Goal: Information Seeking & Learning: Learn about a topic

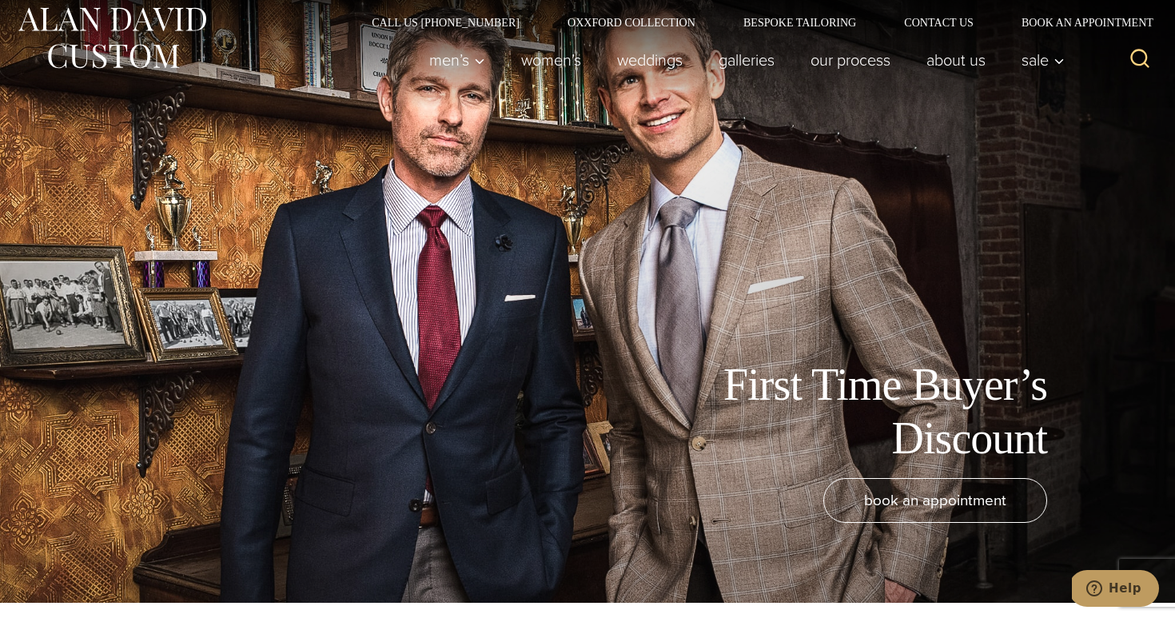
scroll to position [15, 0]
click at [764, 54] on link "Galleries" at bounding box center [747, 60] width 92 height 32
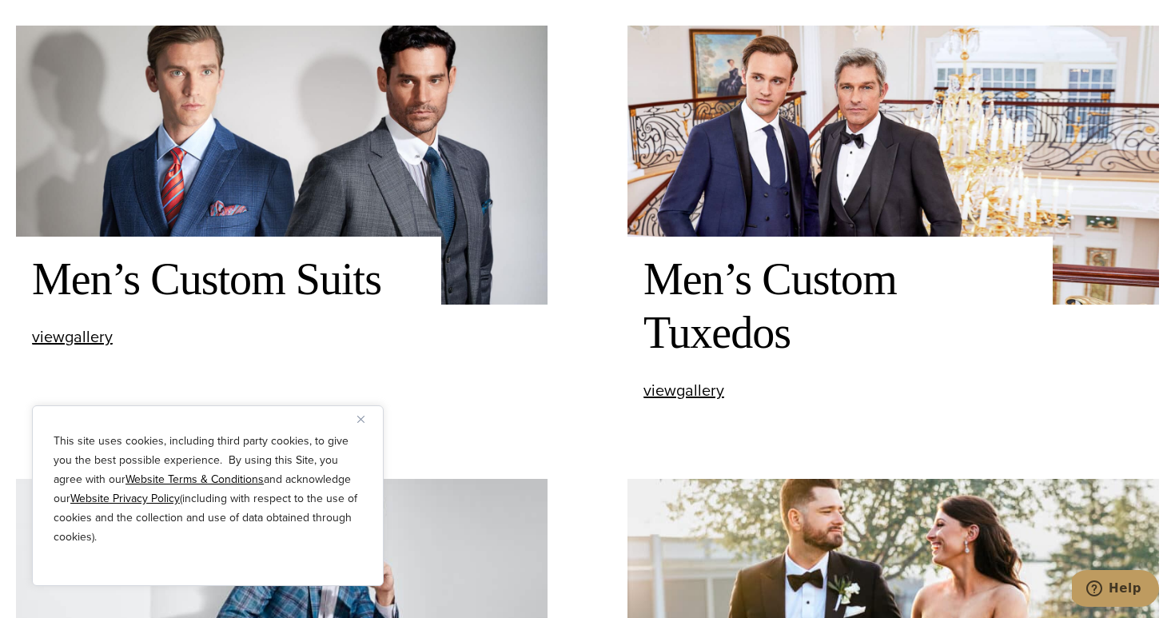
scroll to position [169, 0]
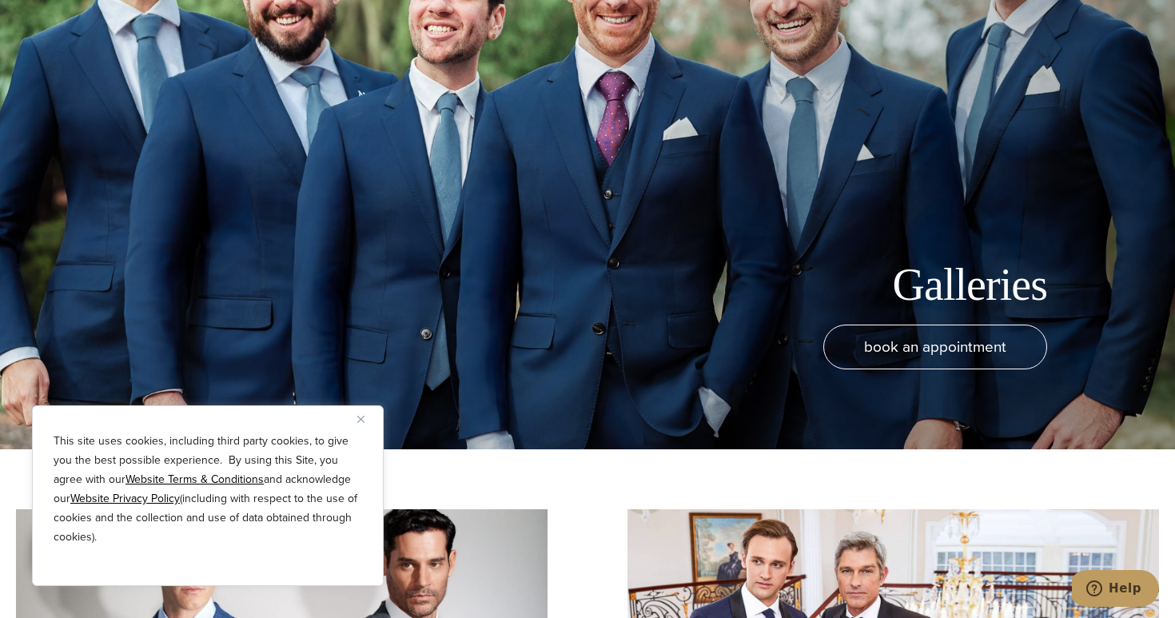
click at [365, 416] on button "Close" at bounding box center [366, 418] width 19 height 19
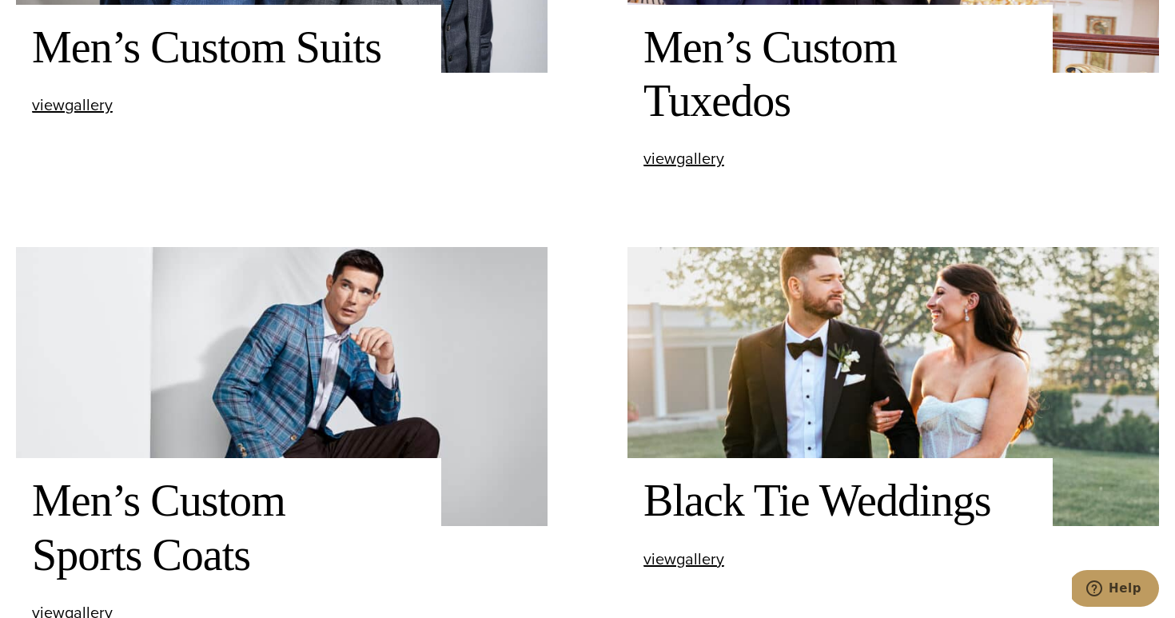
scroll to position [883, 0]
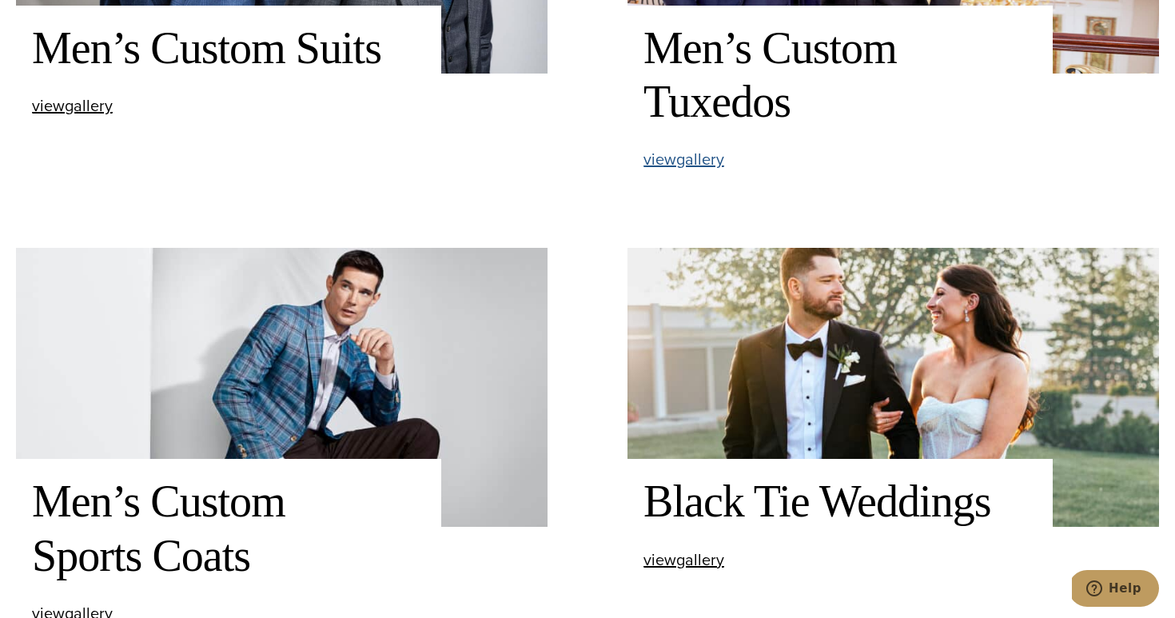
click at [676, 161] on span "view Men’s Custom Tuxedos gallery" at bounding box center [683, 159] width 81 height 24
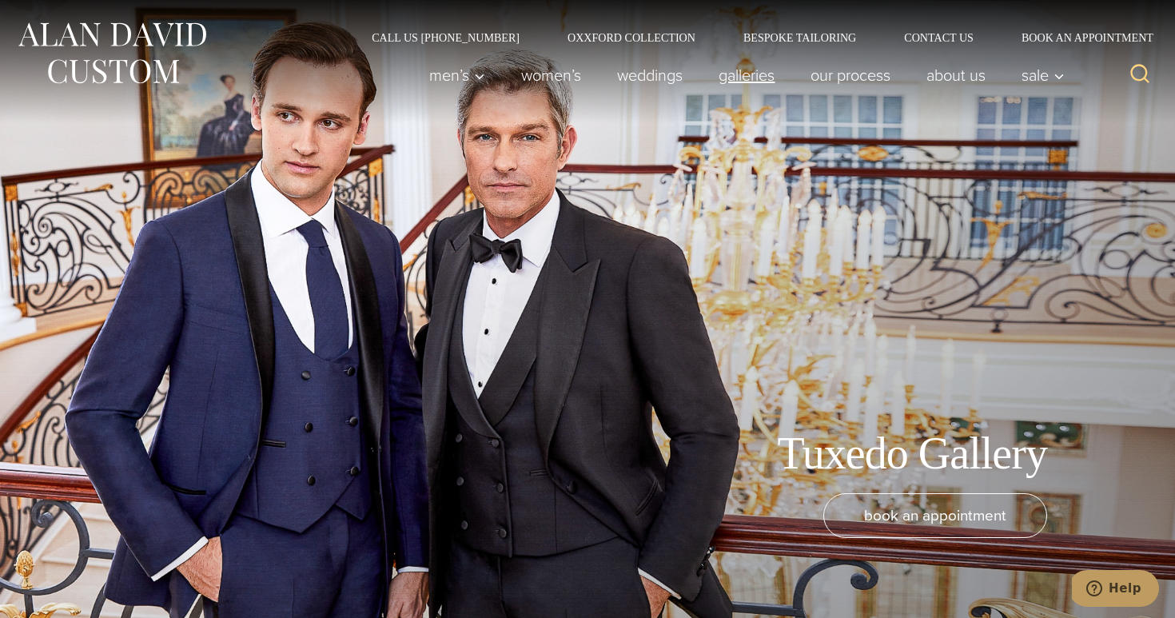
click at [747, 69] on link "Galleries" at bounding box center [747, 75] width 92 height 32
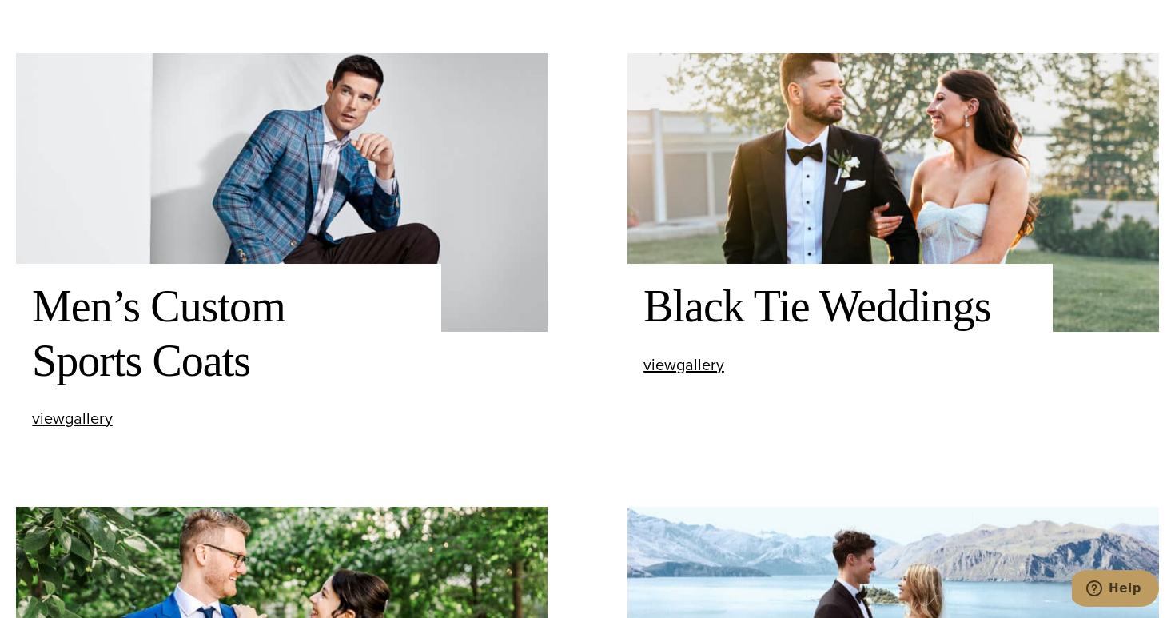
scroll to position [1172, 0]
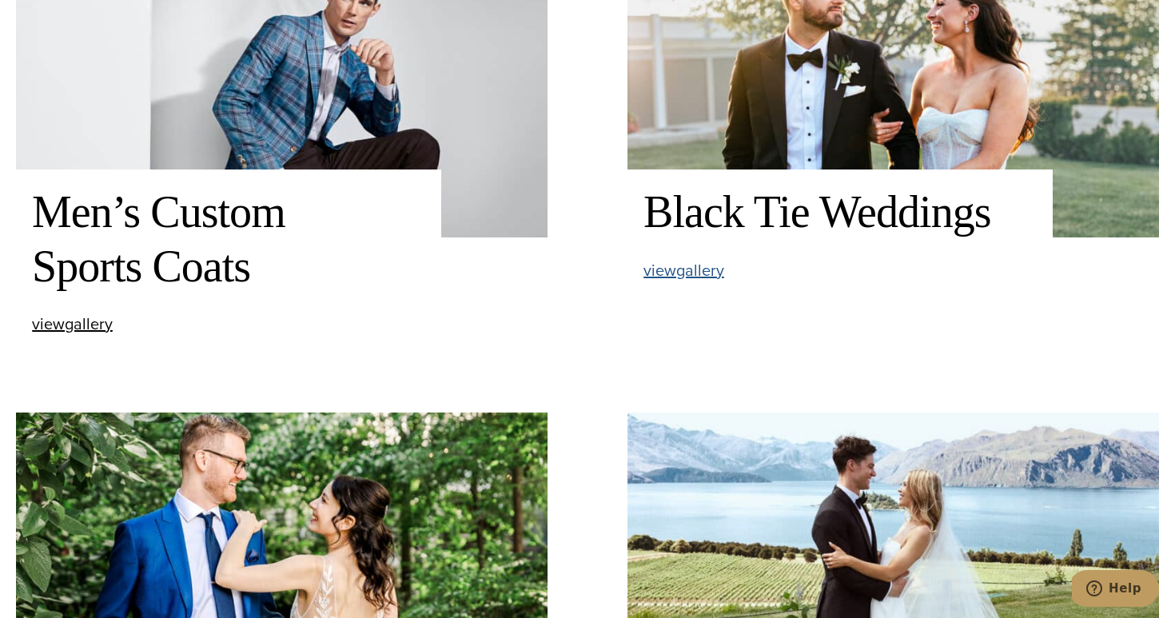
click at [707, 272] on span "view Black Tie Weddings gallery" at bounding box center [683, 270] width 81 height 24
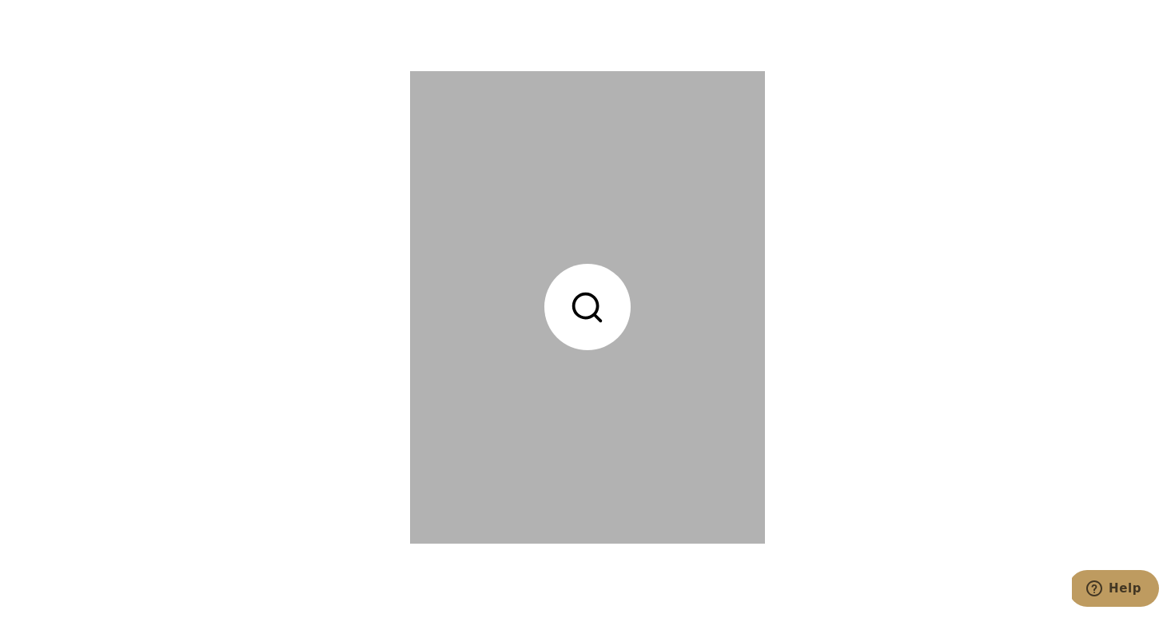
scroll to position [5439, 0]
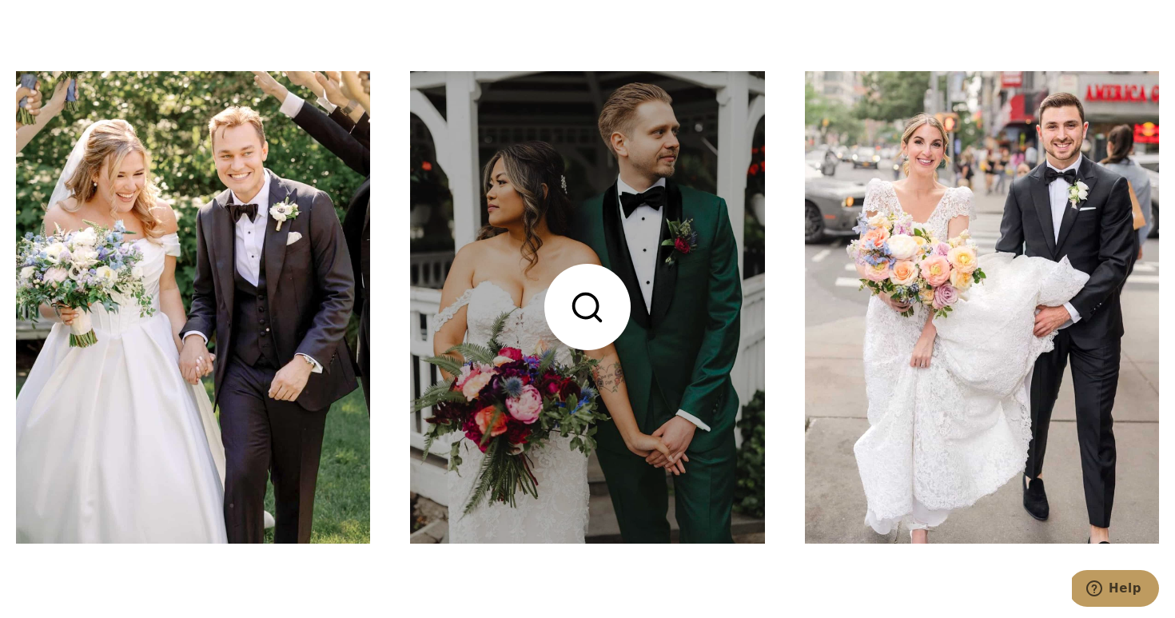
click at [579, 318] on link at bounding box center [587, 307] width 354 height 472
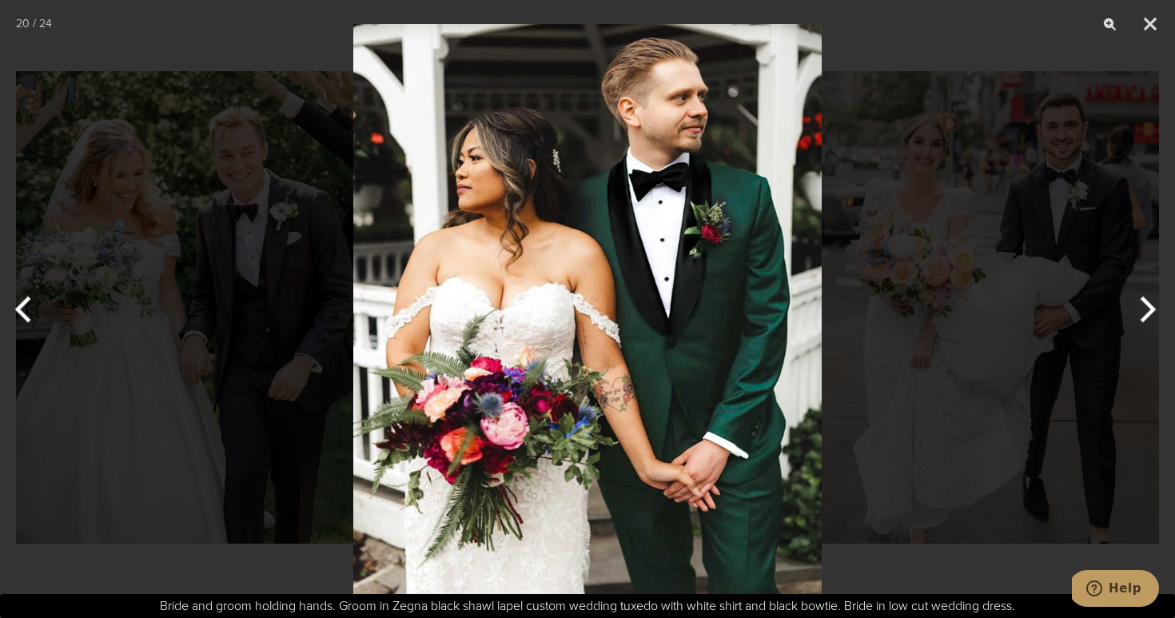
click at [893, 435] on div at bounding box center [587, 309] width 1175 height 618
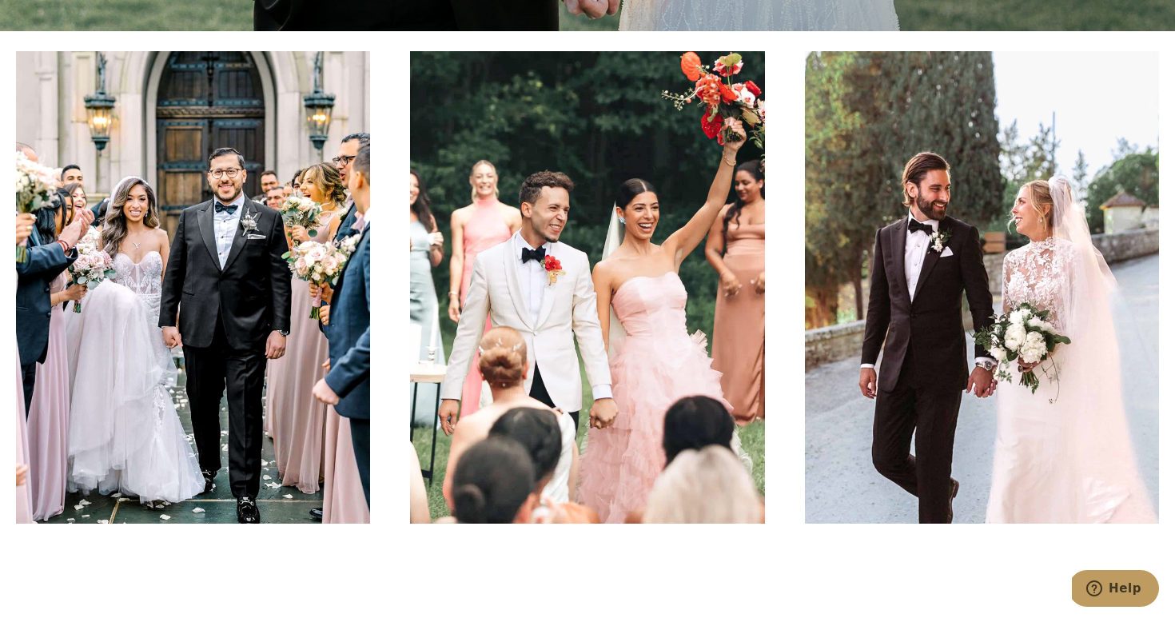
scroll to position [589, 0]
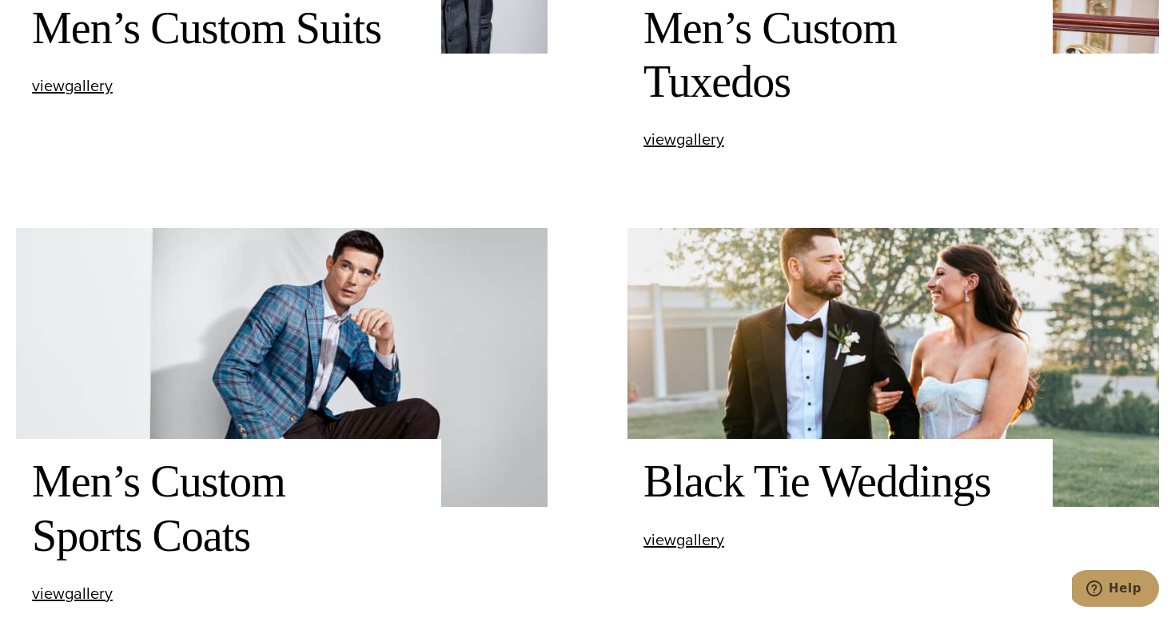
scroll to position [899, 0]
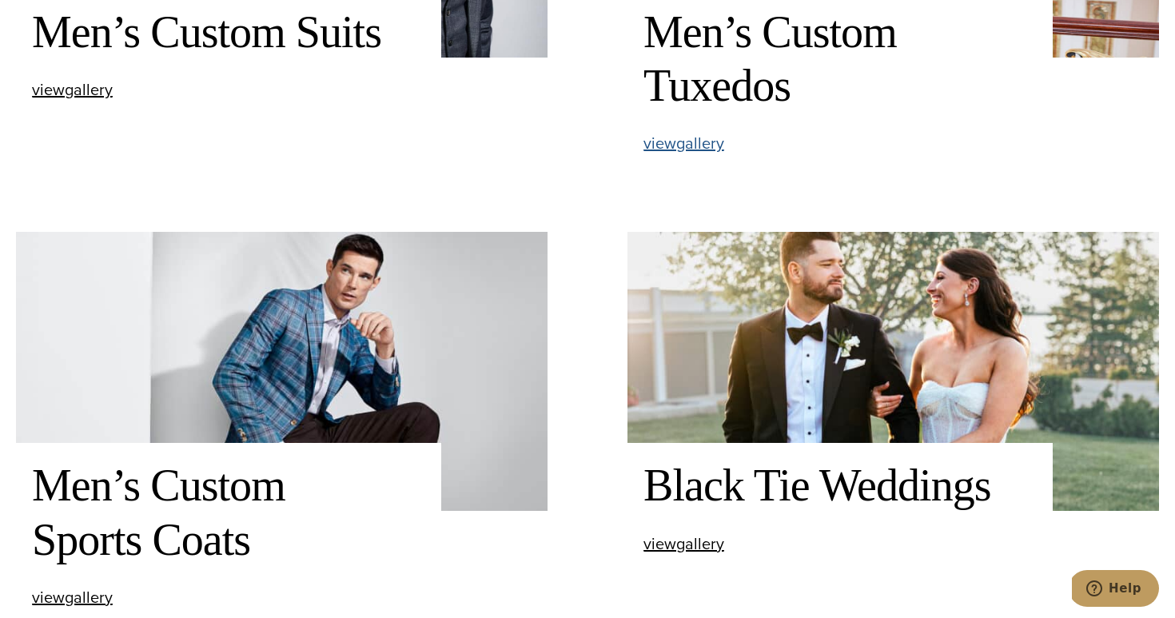
click at [697, 145] on span "view Men’s Custom Tuxedos gallery" at bounding box center [683, 143] width 81 height 24
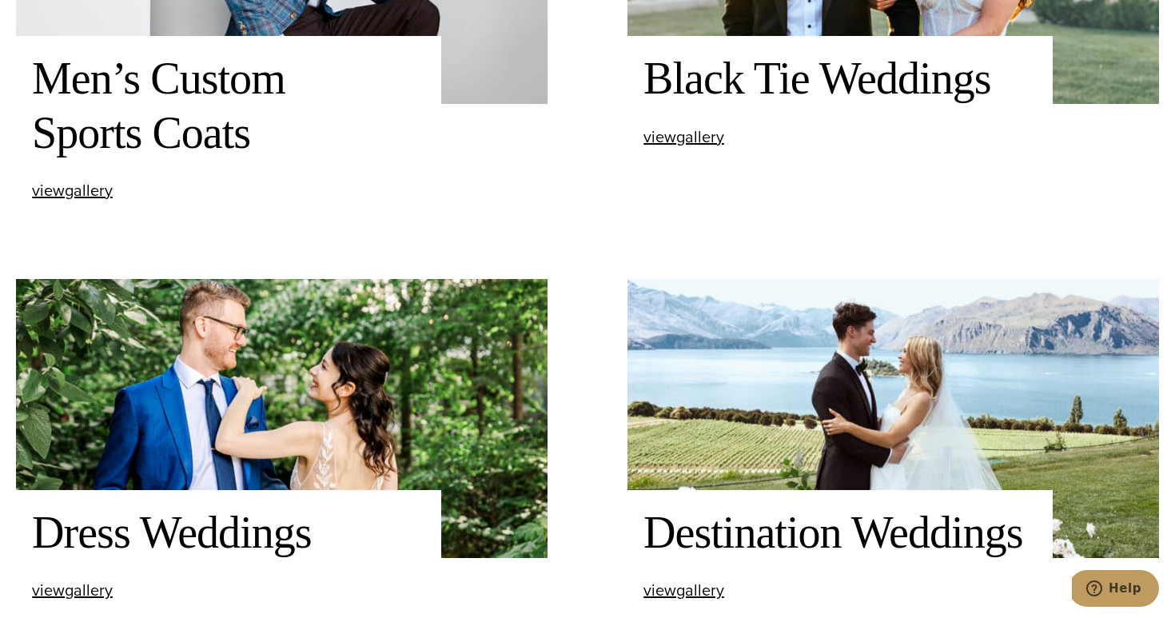
scroll to position [1302, 0]
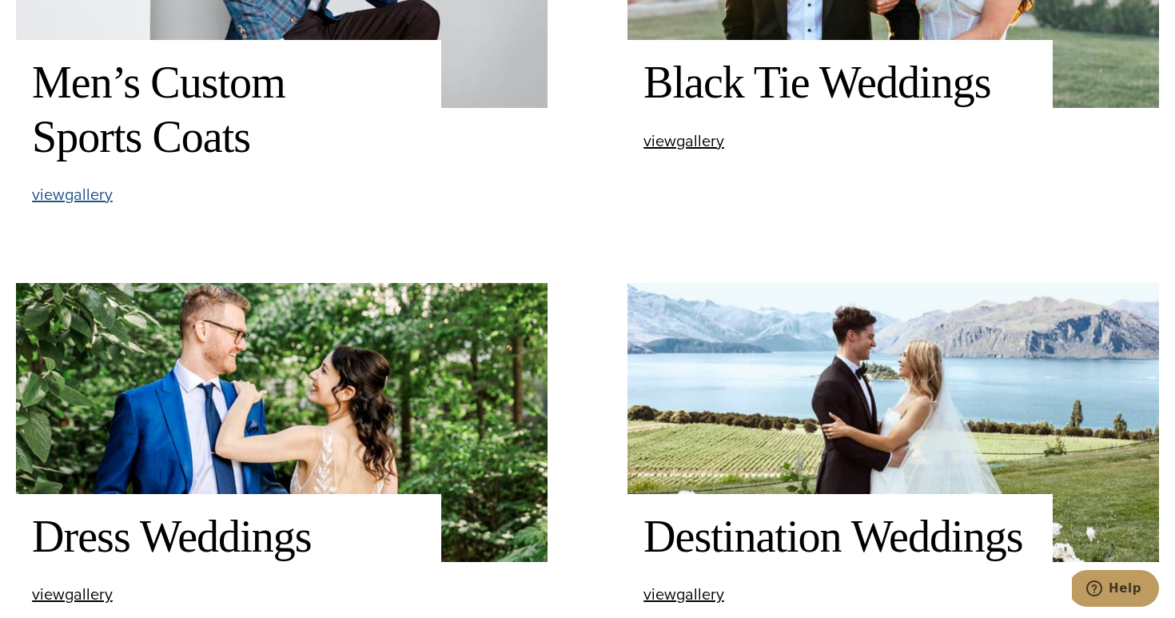
click at [75, 192] on span "view Men’s Custom Sports Coats gallery" at bounding box center [72, 194] width 81 height 24
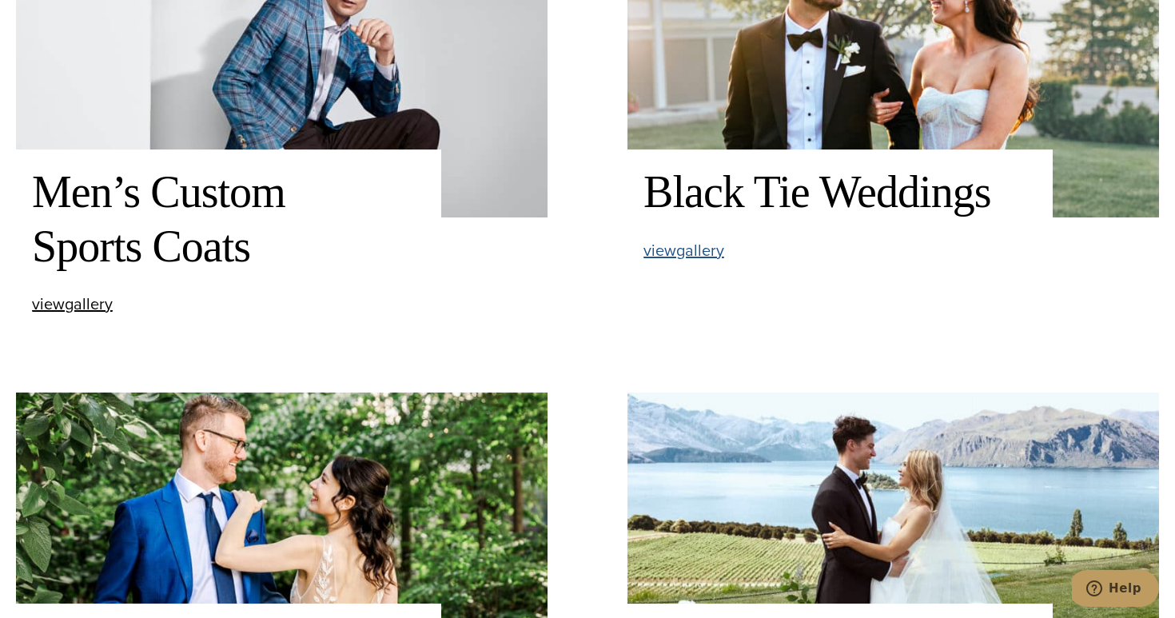
click at [672, 249] on span "view Black Tie Weddings gallery" at bounding box center [683, 250] width 81 height 24
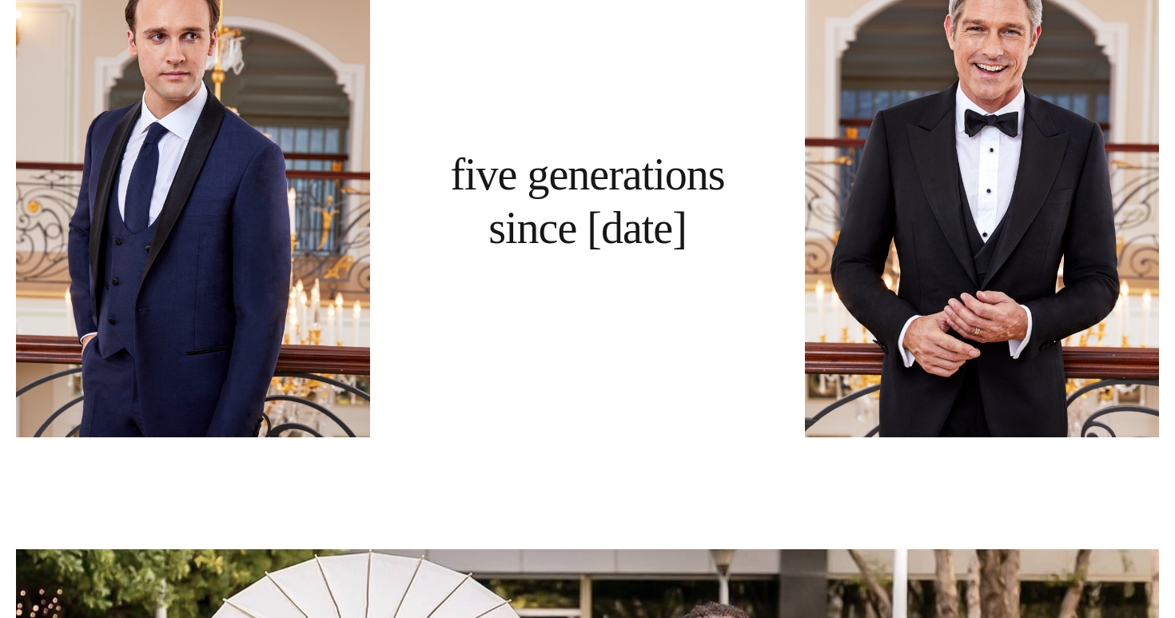
scroll to position [1258, 0]
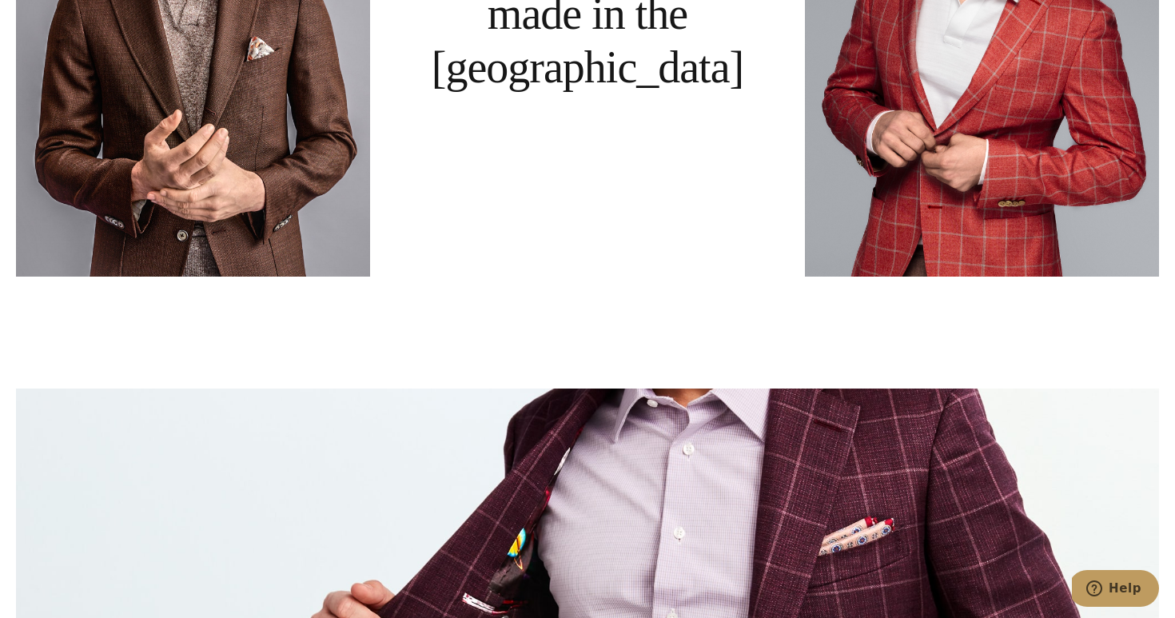
scroll to position [1422, 0]
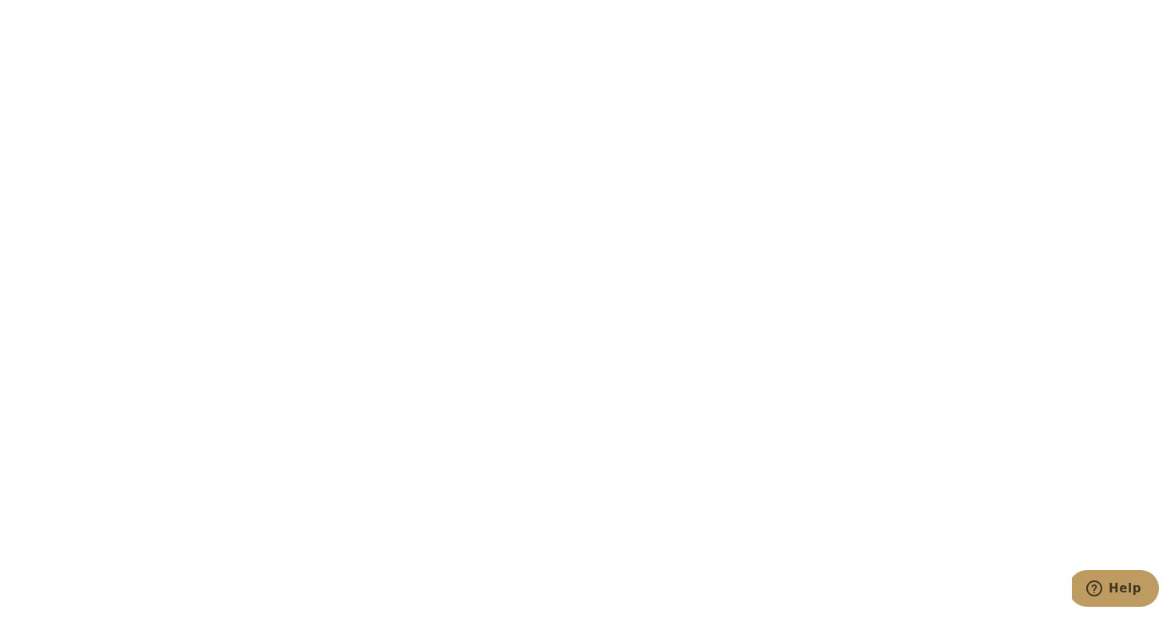
scroll to position [5434, 0]
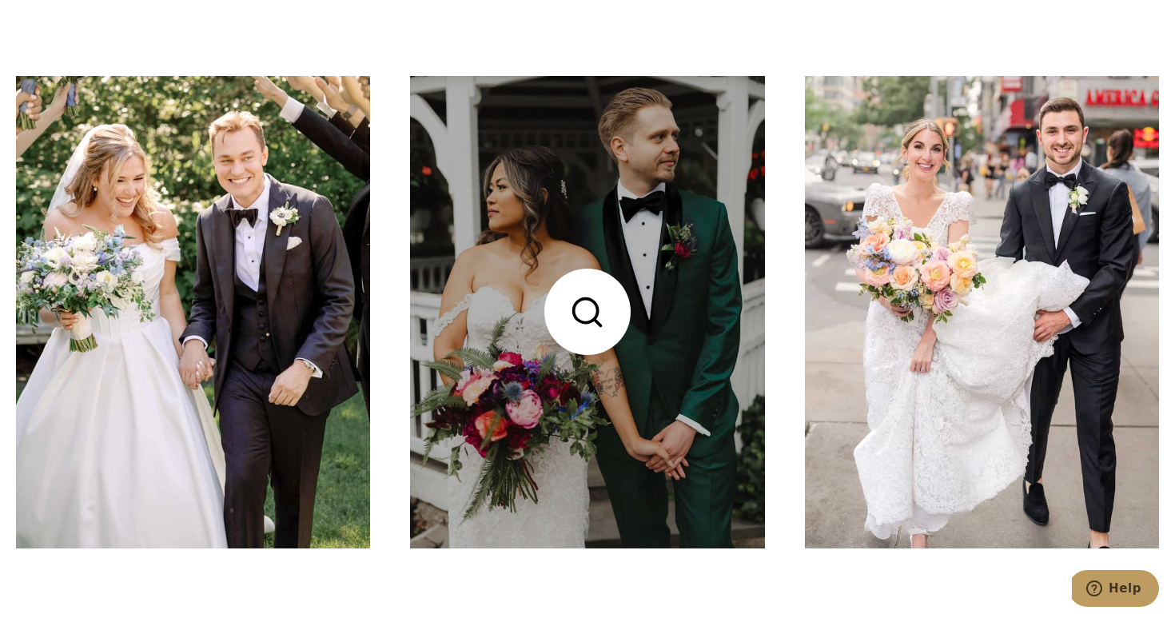
click at [684, 344] on link at bounding box center [587, 312] width 354 height 472
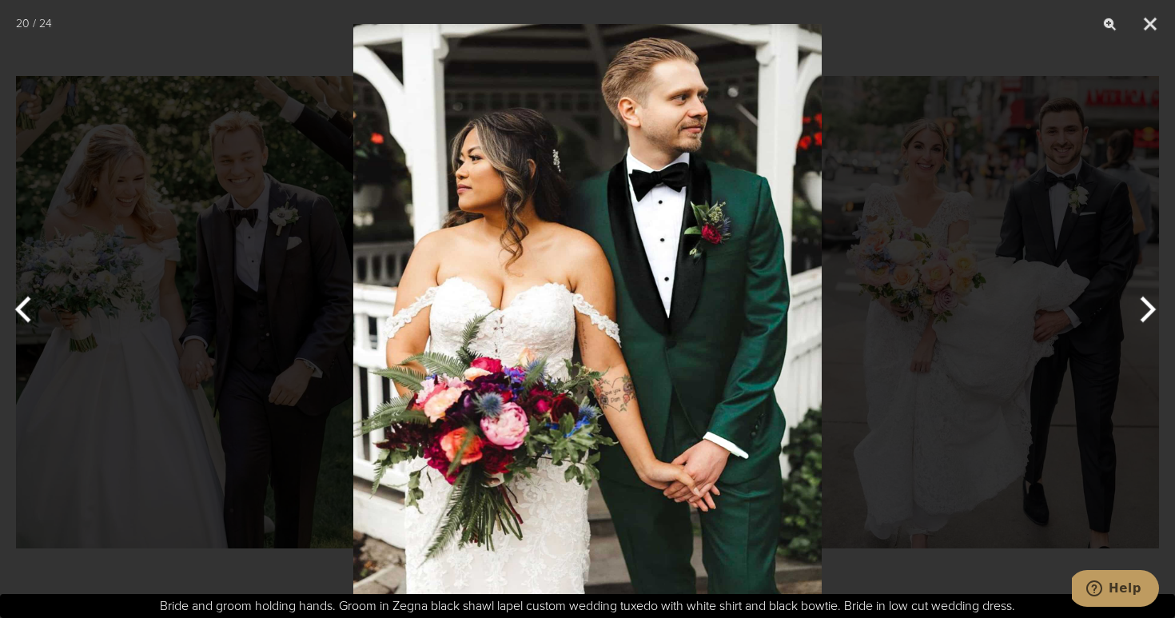
click at [879, 334] on div at bounding box center [587, 309] width 1175 height 618
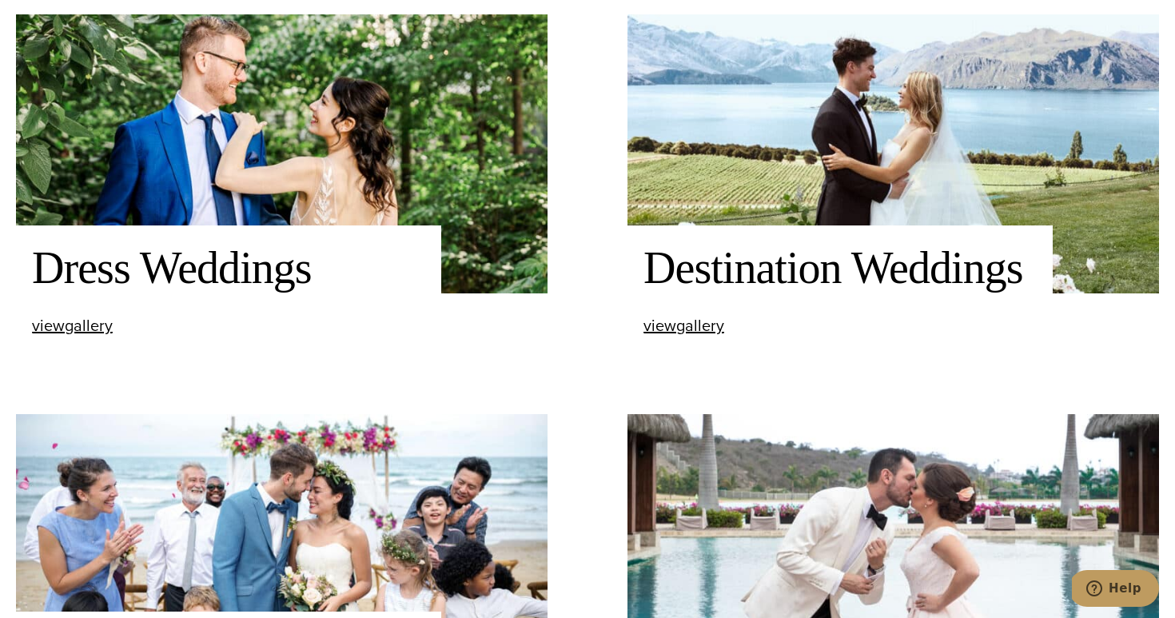
scroll to position [1578, 0]
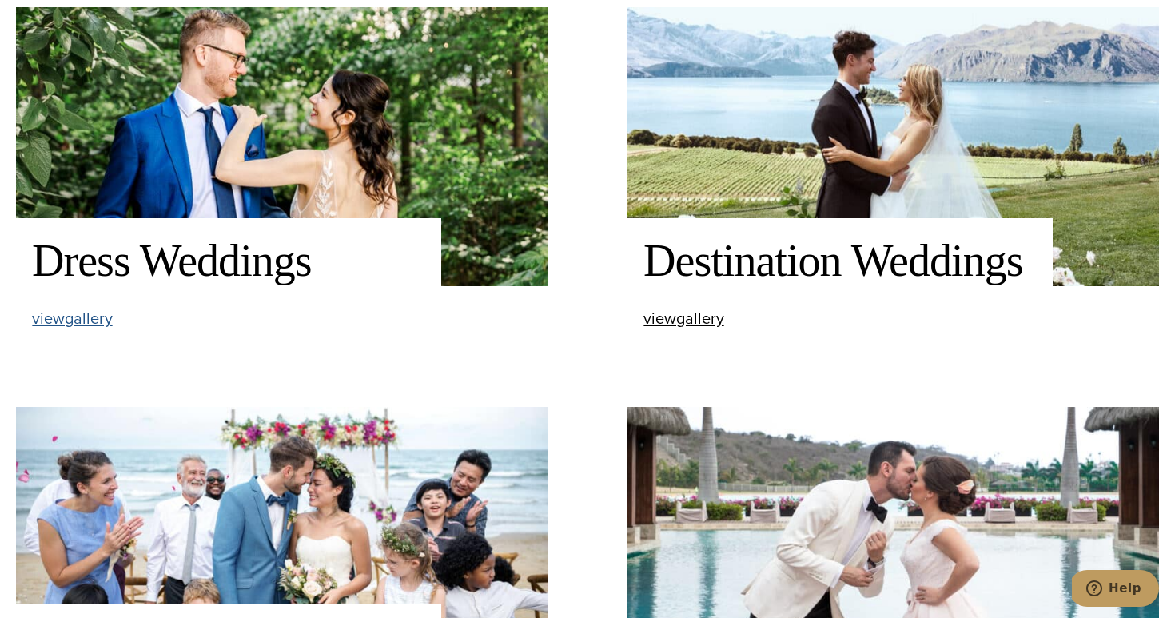
click at [78, 320] on span "view Dress Weddings gallery" at bounding box center [72, 318] width 81 height 24
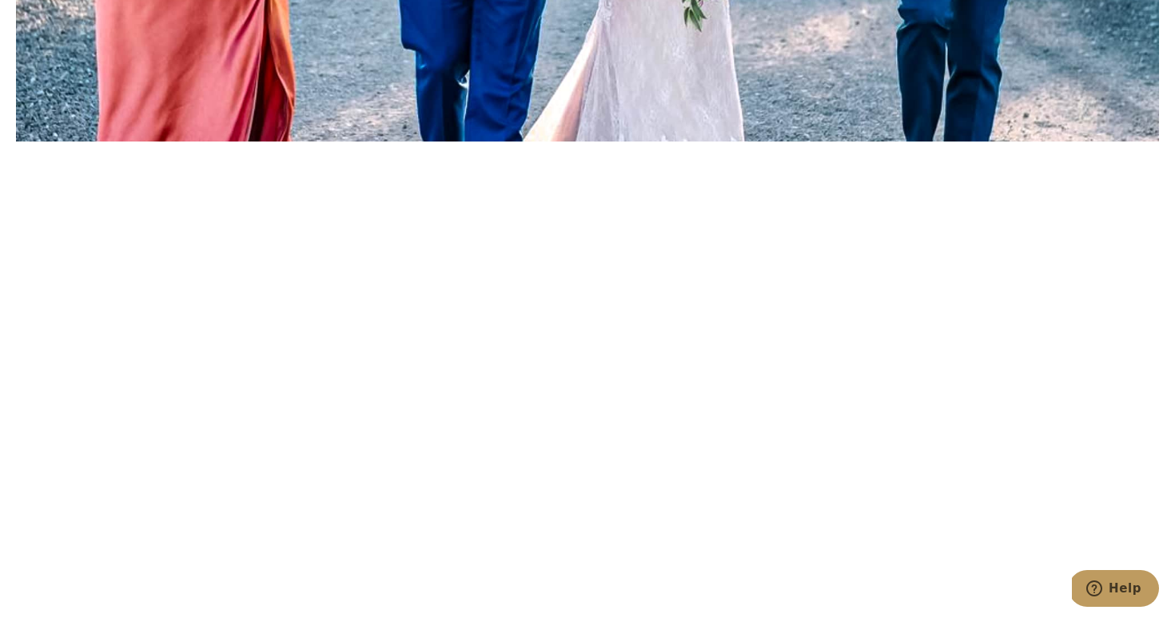
scroll to position [4748, 0]
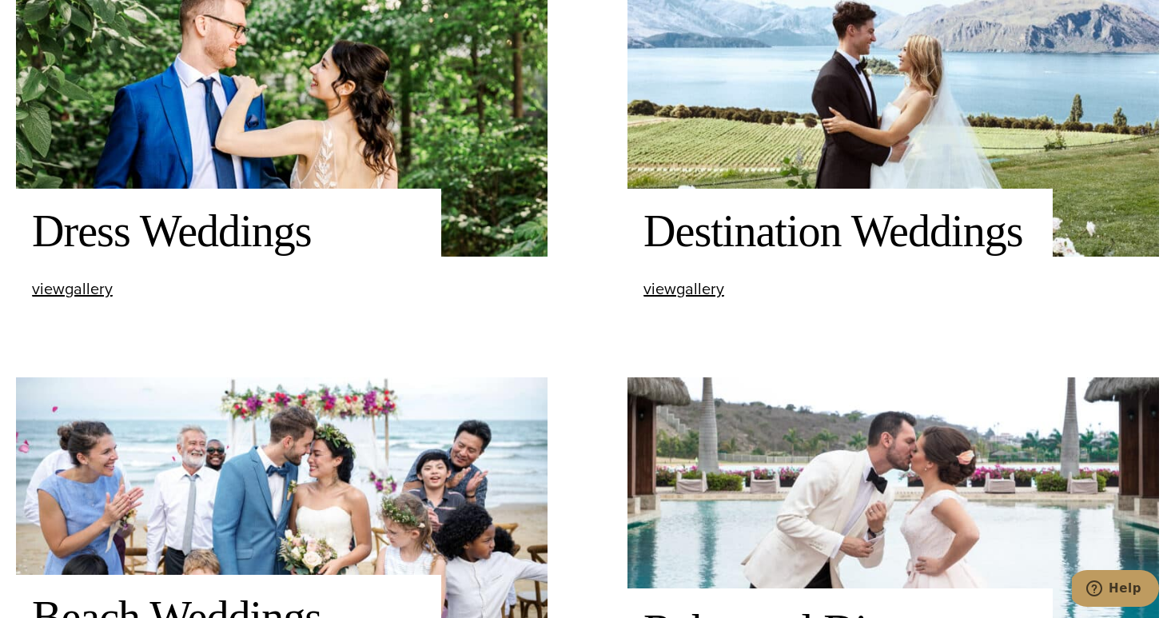
scroll to position [1609, 0]
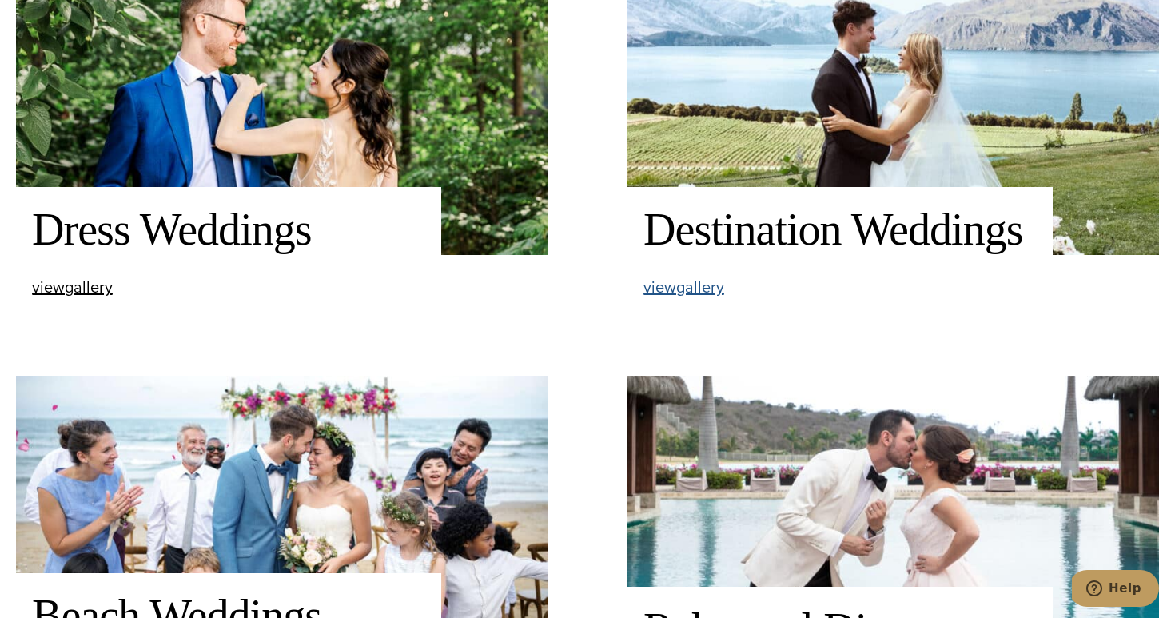
click at [702, 283] on span "view Destination Weddings gallery" at bounding box center [683, 287] width 81 height 24
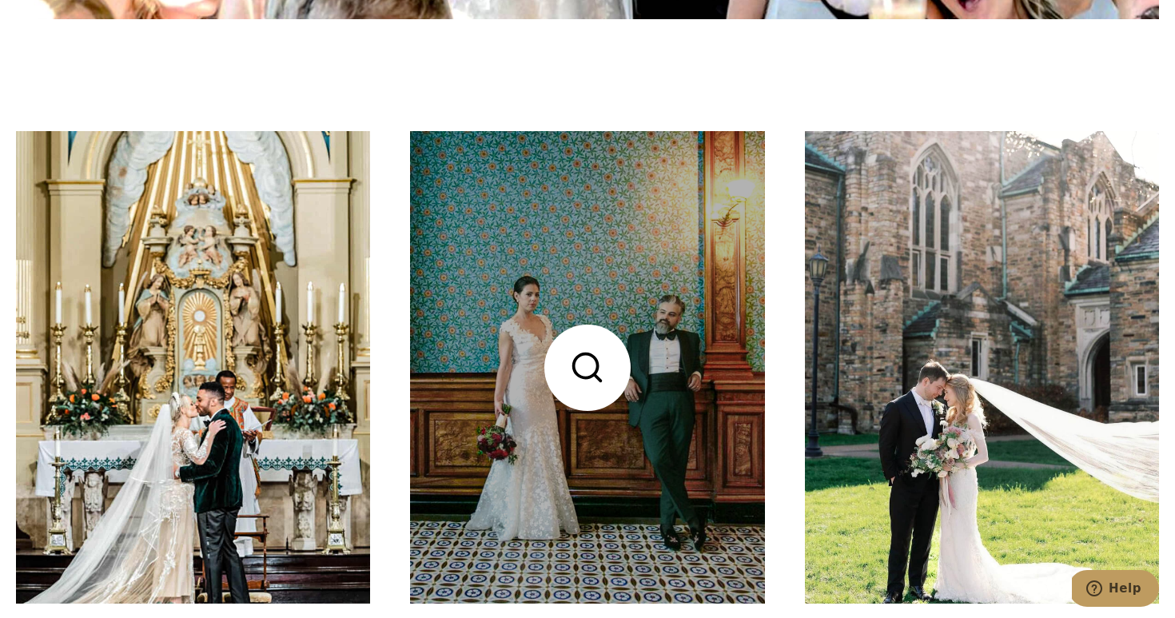
scroll to position [2400, 0]
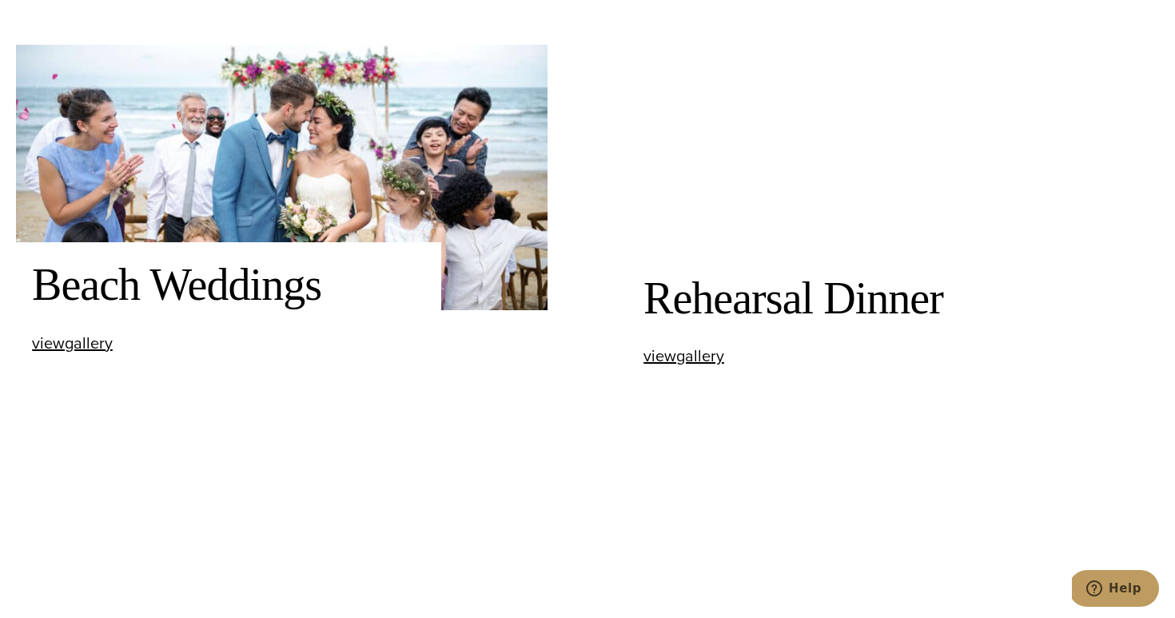
scroll to position [1941, 0]
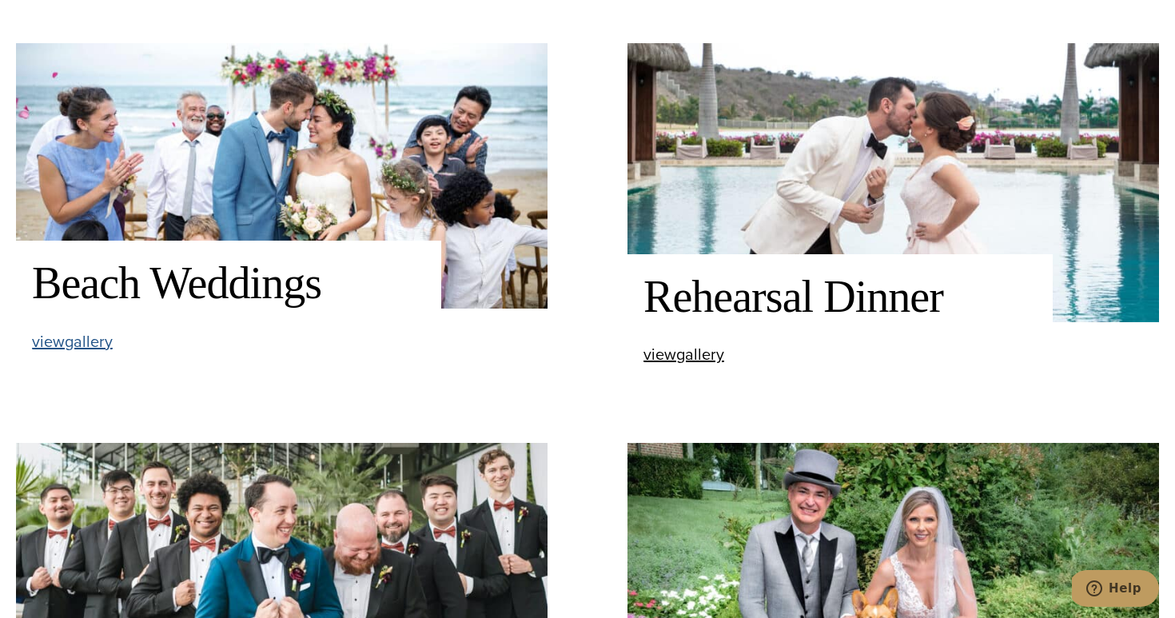
click at [86, 348] on span "view Beach Weddings gallery" at bounding box center [72, 341] width 81 height 24
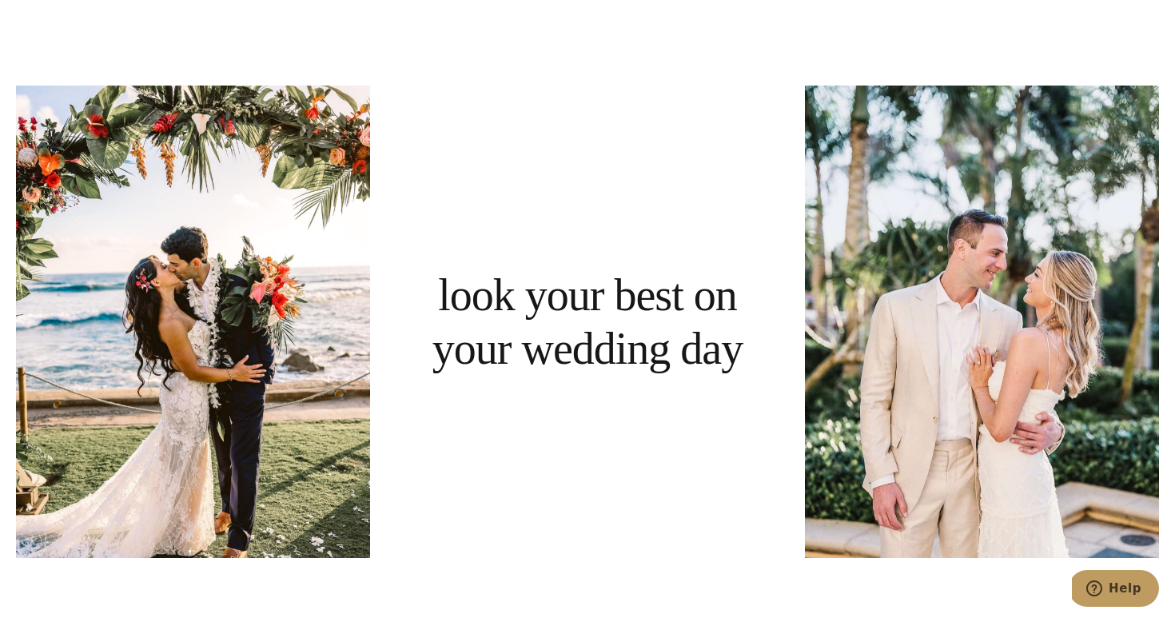
scroll to position [1137, 0]
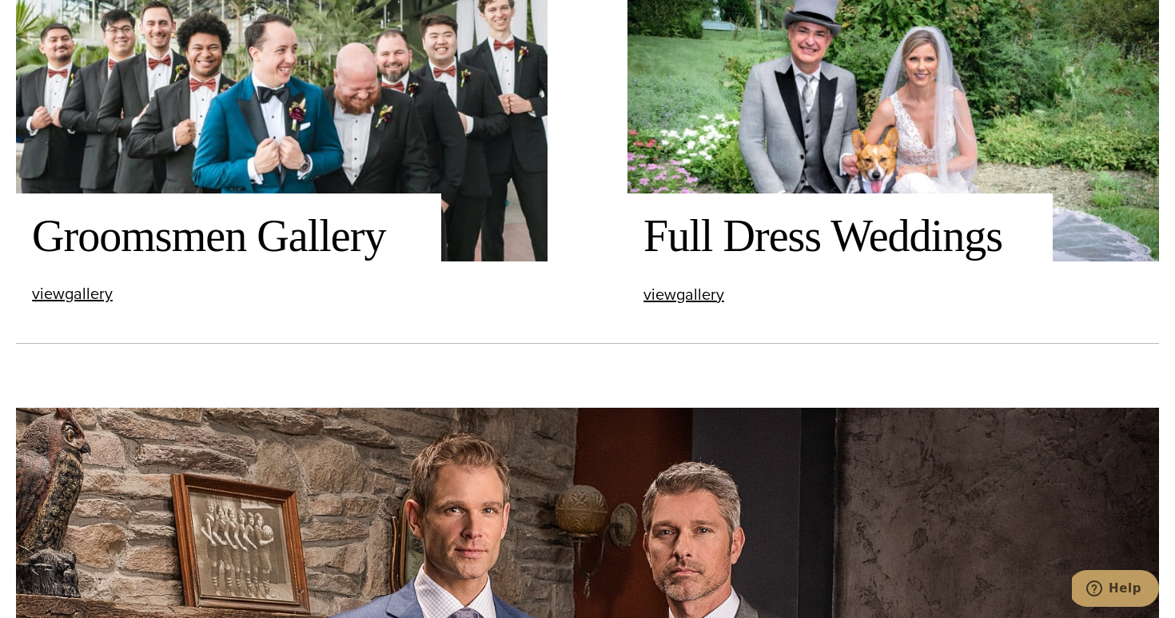
scroll to position [2404, 0]
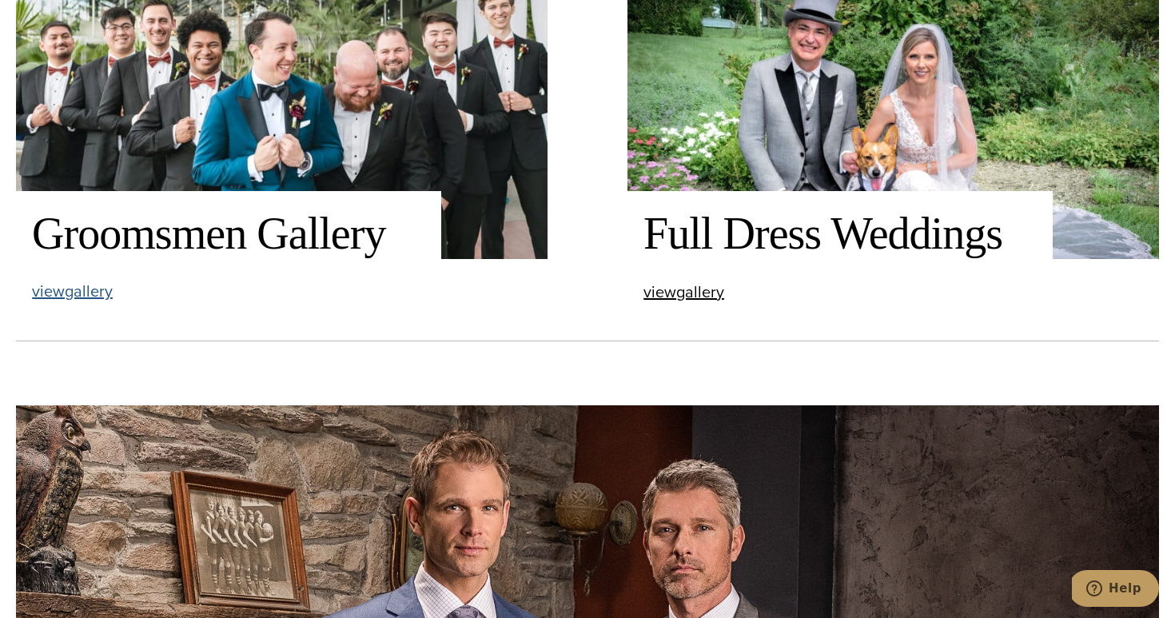
click at [78, 292] on span "view Groomsmen Gallery gallery" at bounding box center [72, 291] width 81 height 24
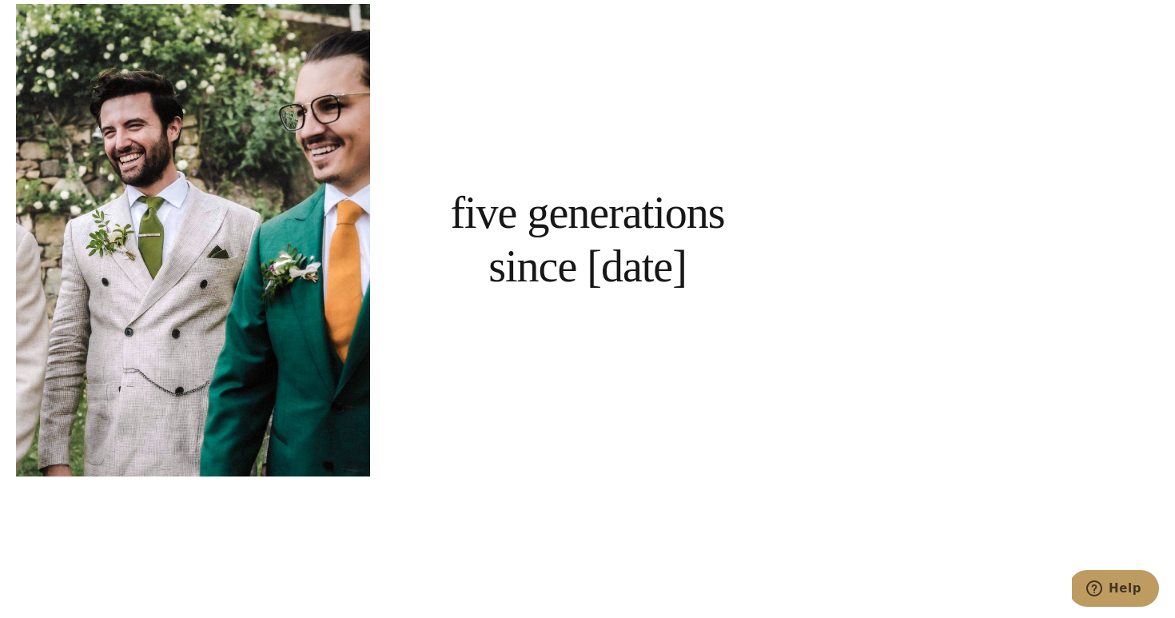
scroll to position [3655, 0]
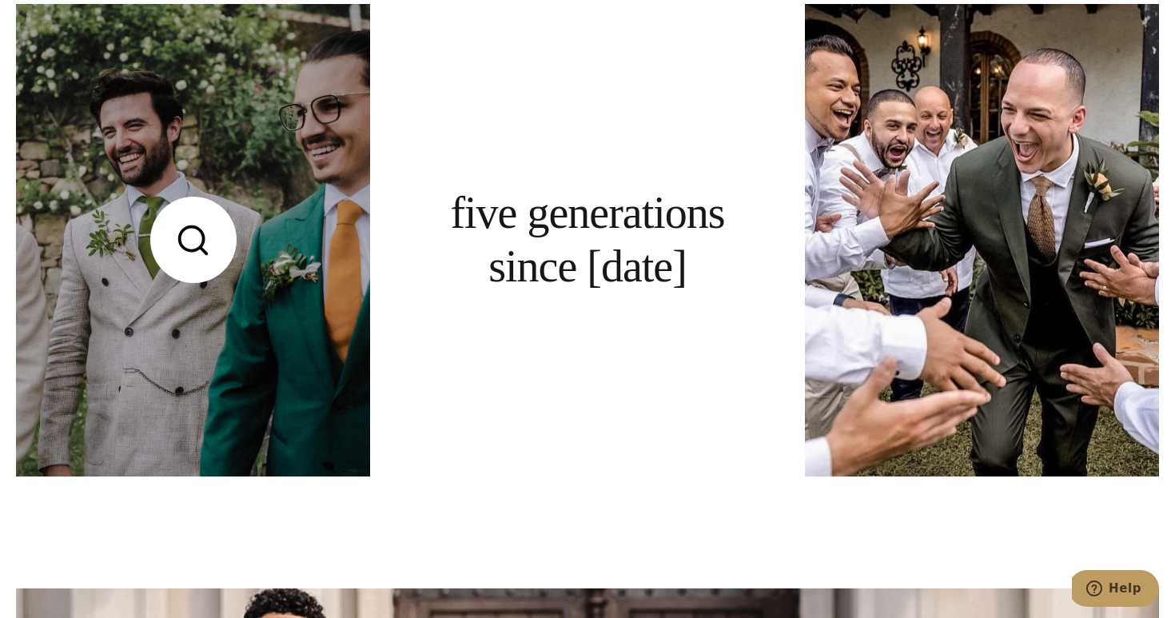
click at [212, 295] on link at bounding box center [193, 240] width 354 height 472
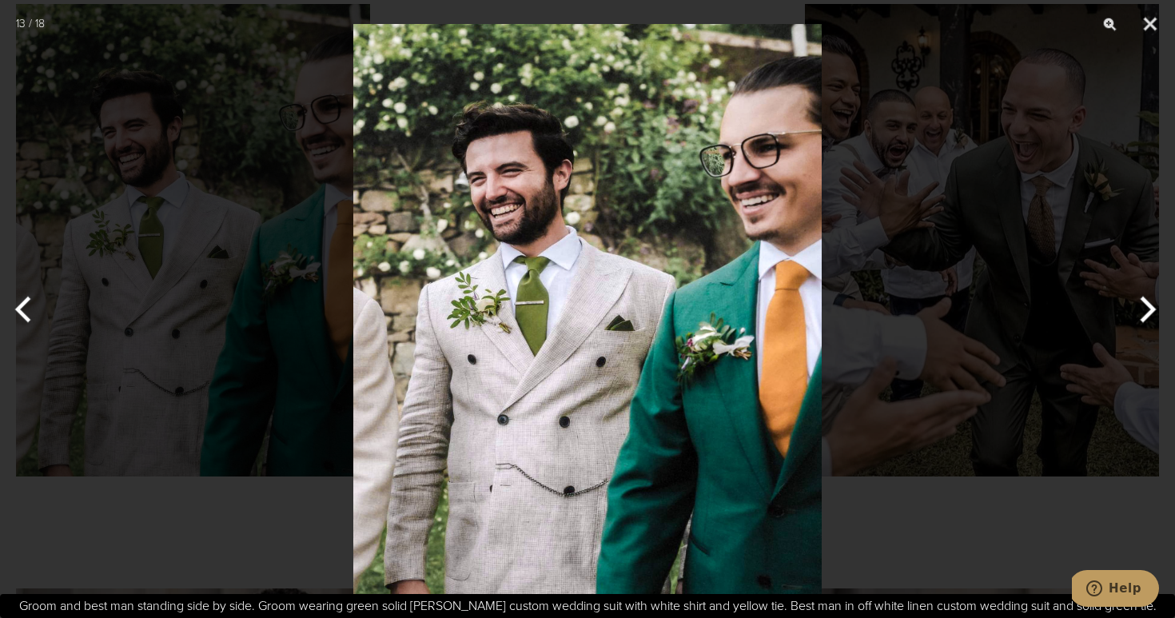
click at [899, 403] on div at bounding box center [587, 309] width 1175 height 618
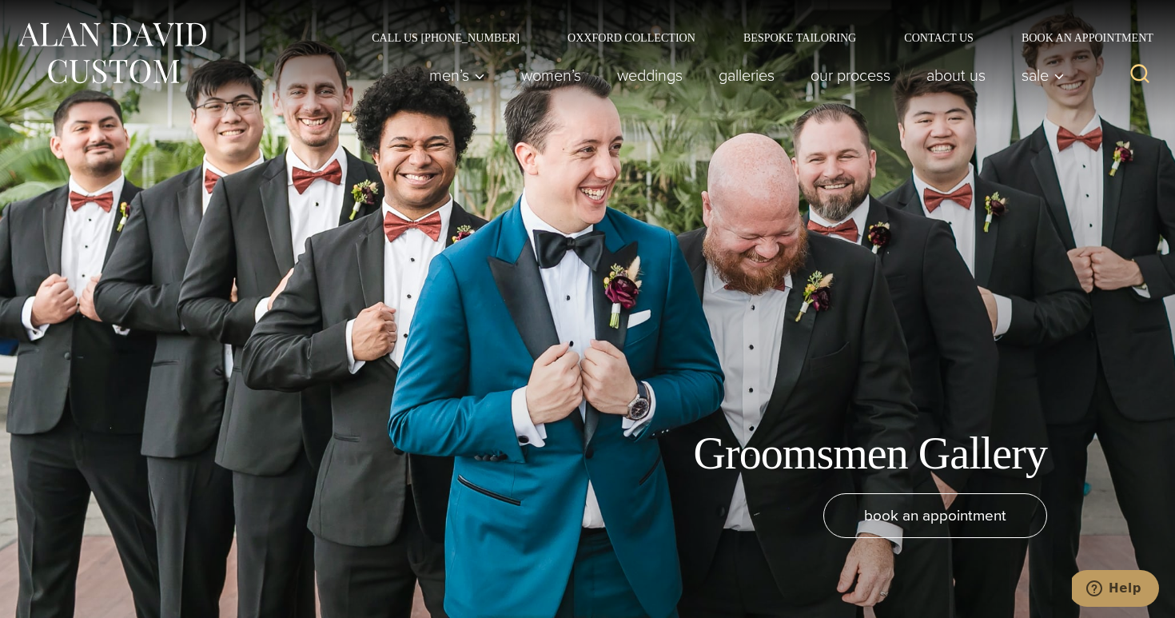
scroll to position [0, 0]
